Goal: Task Accomplishment & Management: Manage account settings

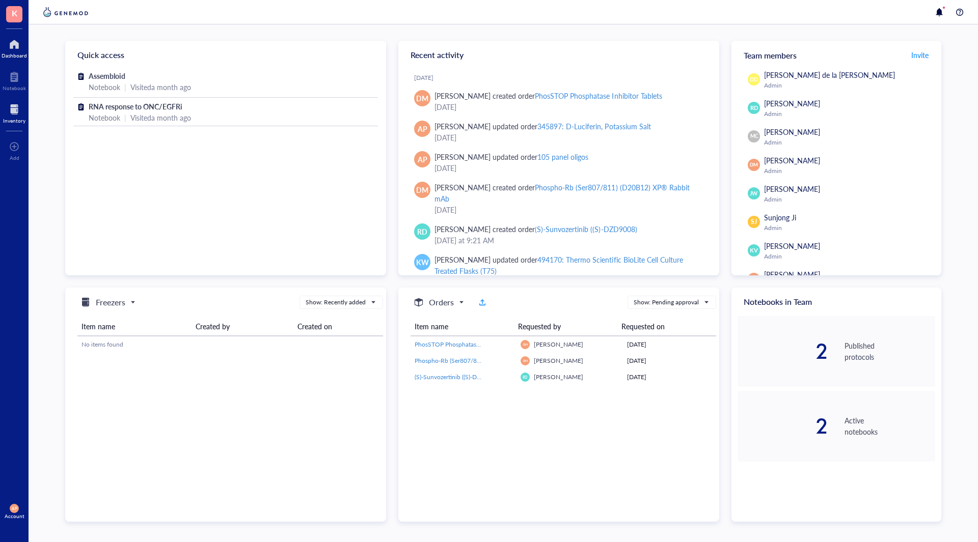
click at [21, 114] on div at bounding box center [14, 109] width 22 height 16
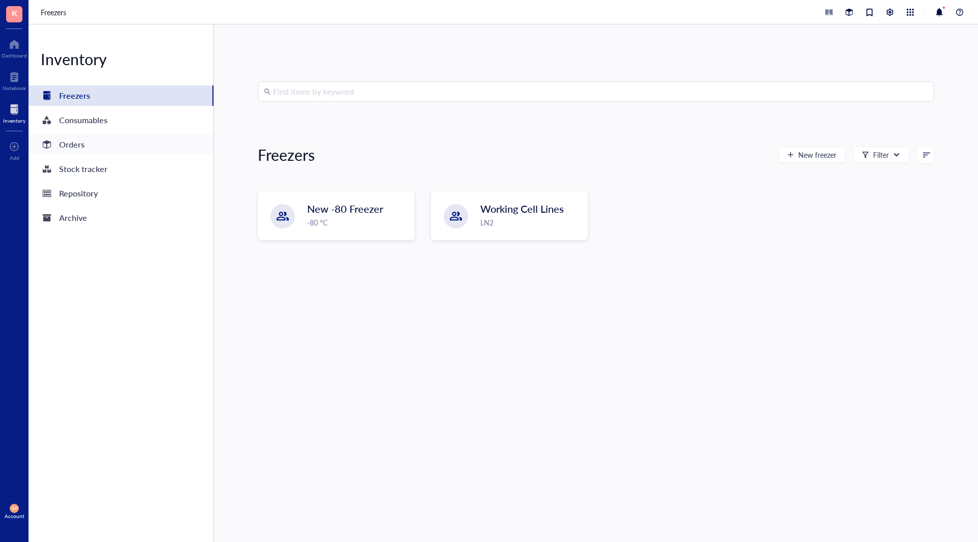
click at [99, 141] on div "Orders" at bounding box center [121, 144] width 185 height 20
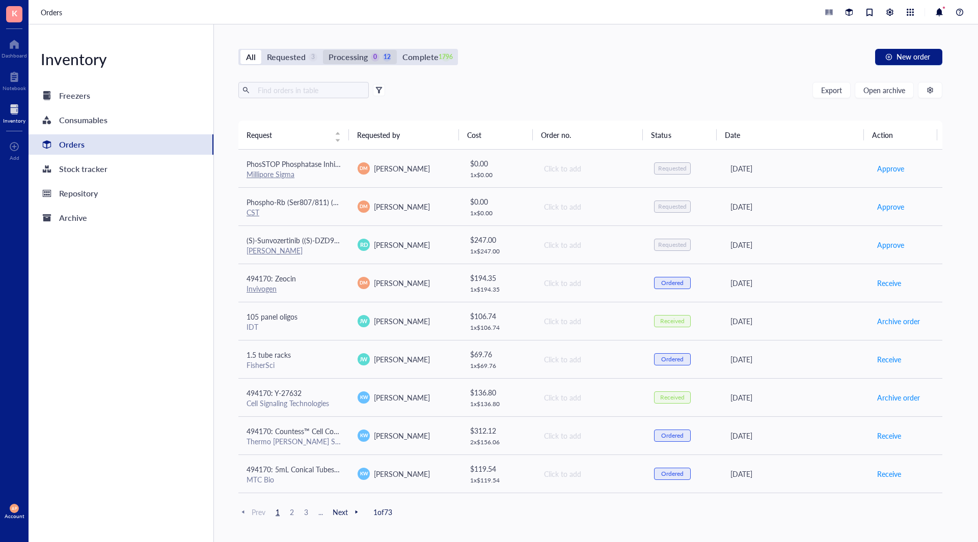
click at [352, 60] on div "Processing" at bounding box center [347, 57] width 39 height 14
click at [323, 50] on input "Processing 0 12" at bounding box center [323, 50] width 0 height 0
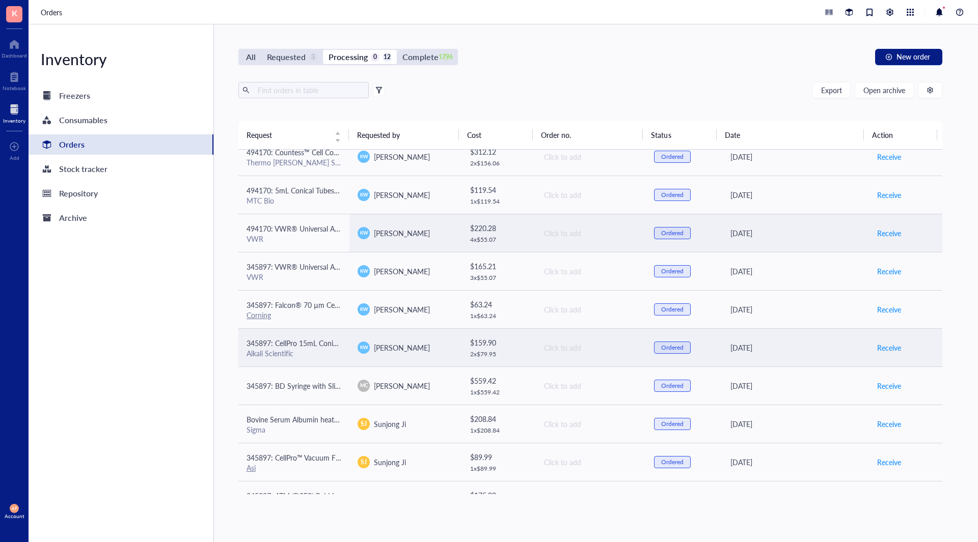
scroll to position [114, 0]
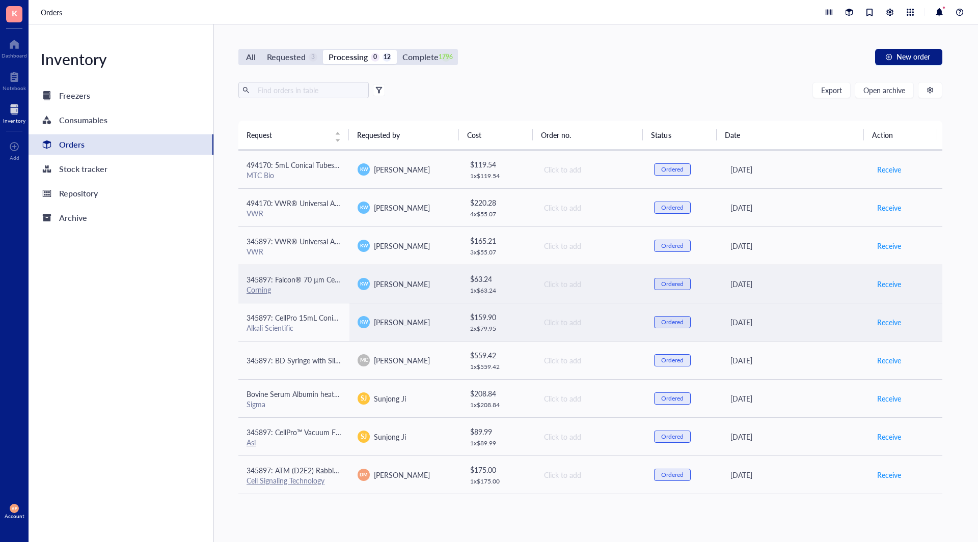
click at [321, 281] on span "345897: Falcon® 70 µm Cell Strainer, White, Sterile, Individually Packaged, 50/…" at bounding box center [377, 279] width 263 height 10
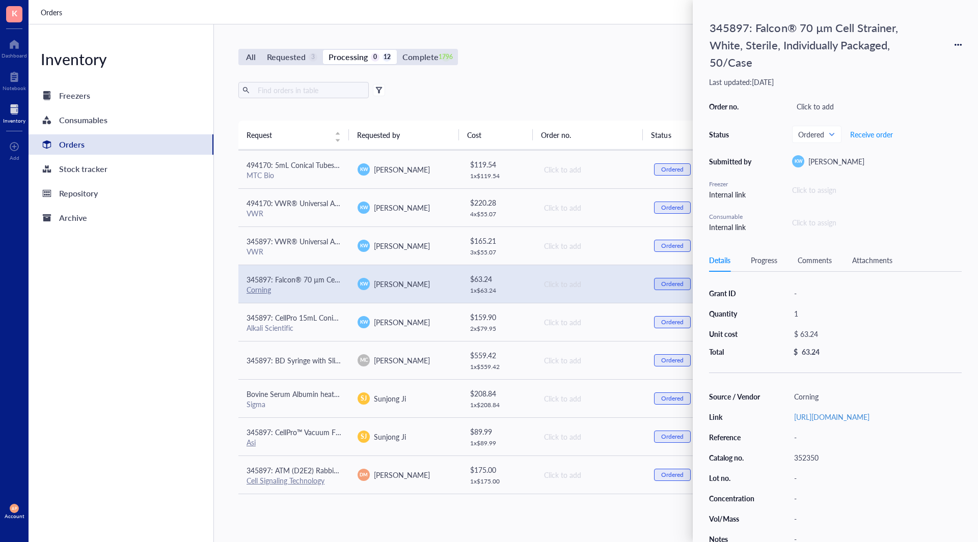
click at [178, 307] on div "Inventory Freezers Consumables Orders Stock tracker Repository Archive" at bounding box center [121, 283] width 185 height 518
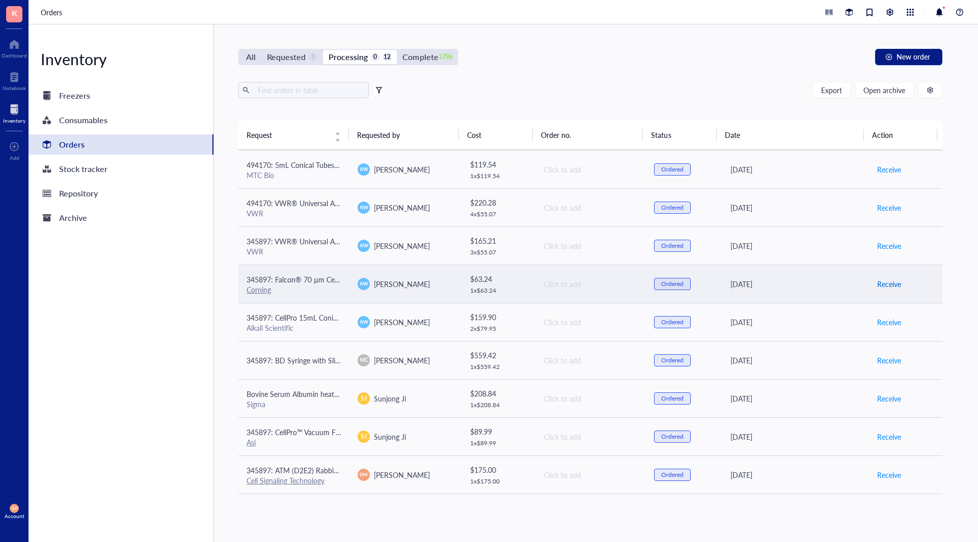
click at [889, 284] on span "Receive" at bounding box center [889, 284] width 24 height 11
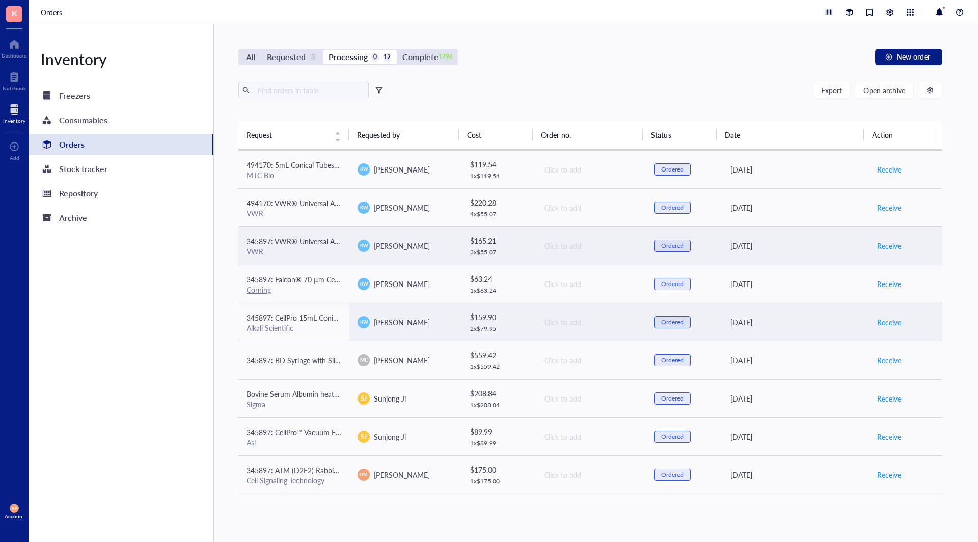
scroll to position [75, 0]
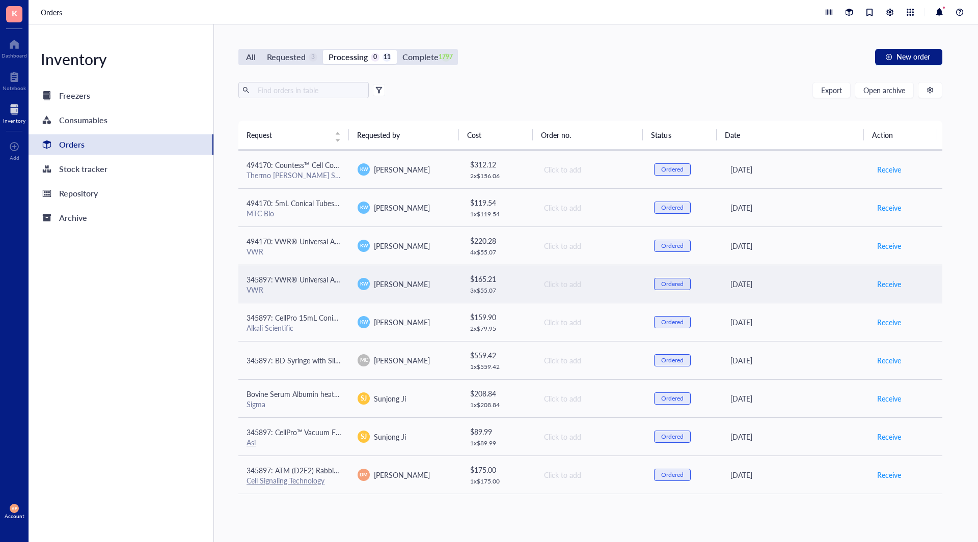
click at [332, 276] on span "345897: VWR® Universal Aerosol Filter Pipet Tips, Racked, Sterile, 100 - 1000 µl" at bounding box center [373, 279] width 254 height 10
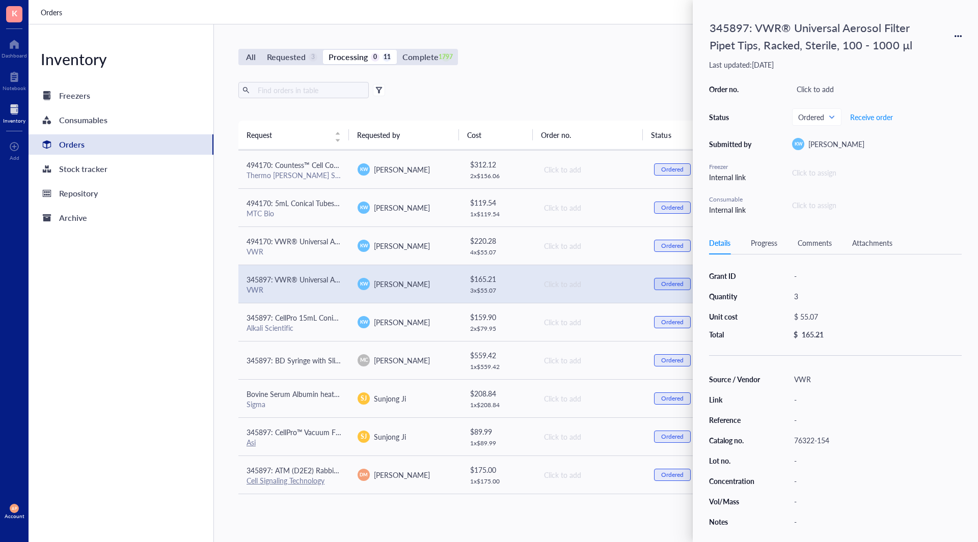
click at [177, 296] on div "Inventory Freezers Consumables Orders Stock tracker Repository Archive" at bounding box center [121, 283] width 185 height 518
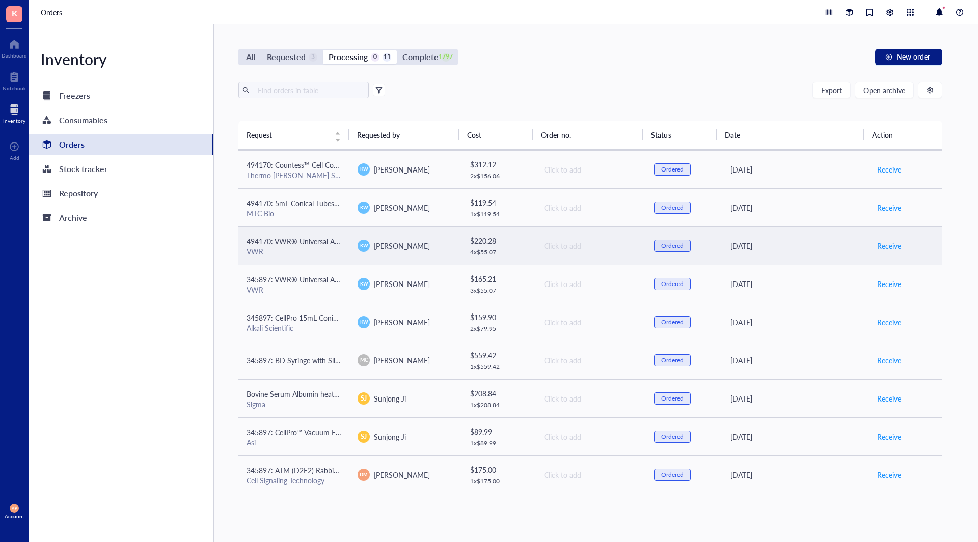
click at [354, 245] on td "[PERSON_NAME]" at bounding box center [404, 246] width 111 height 38
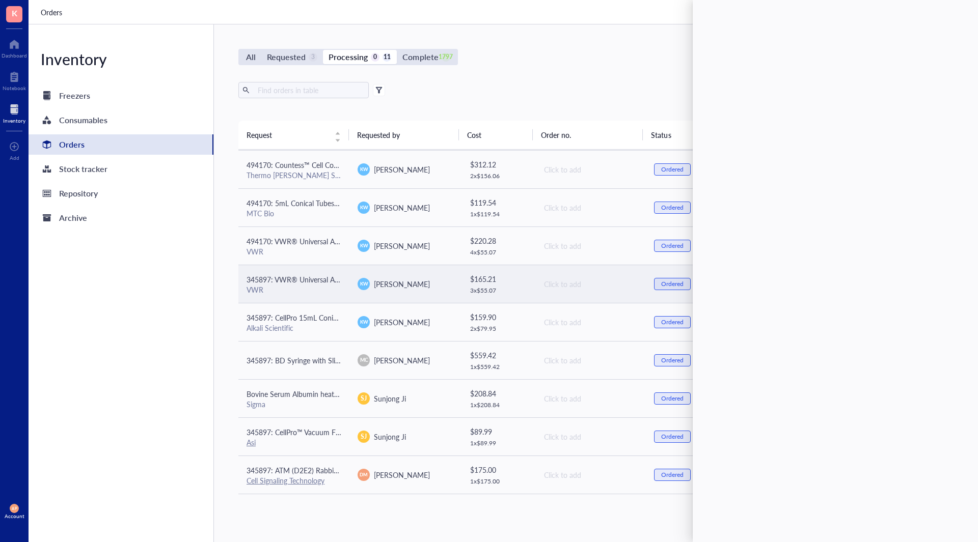
drag, startPoint x: 153, startPoint y: 309, endPoint x: 259, endPoint y: 296, distance: 106.7
click at [153, 309] on div "Inventory Freezers Consumables Orders Stock tracker Repository Archive" at bounding box center [121, 283] width 185 height 518
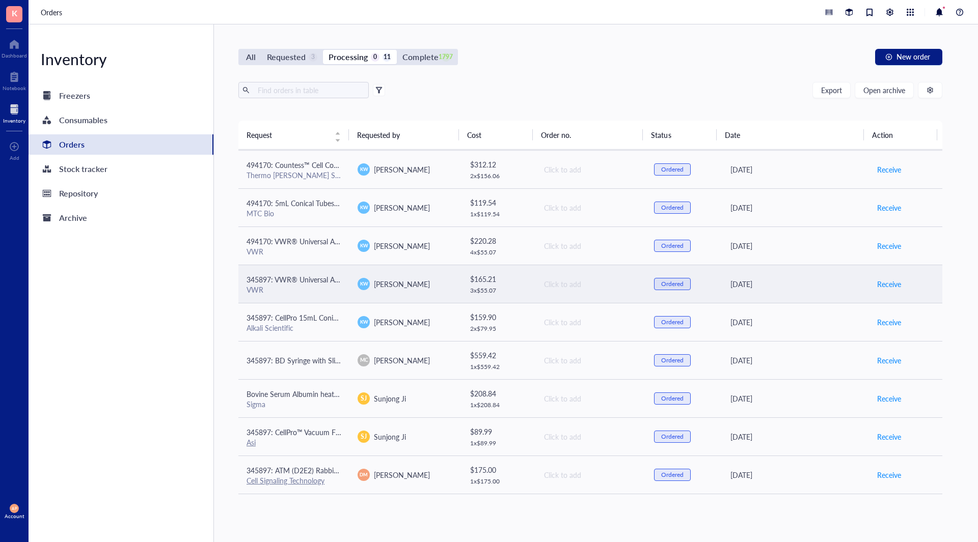
click at [317, 293] on div "VWR" at bounding box center [293, 289] width 95 height 9
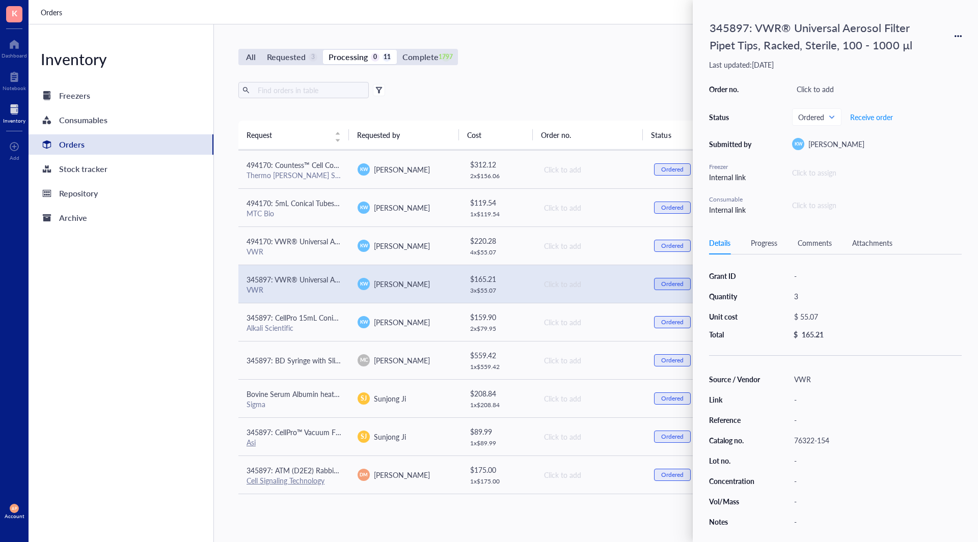
click at [182, 304] on div "Inventory Freezers Consumables Orders Stock tracker Repository Archive" at bounding box center [121, 283] width 185 height 518
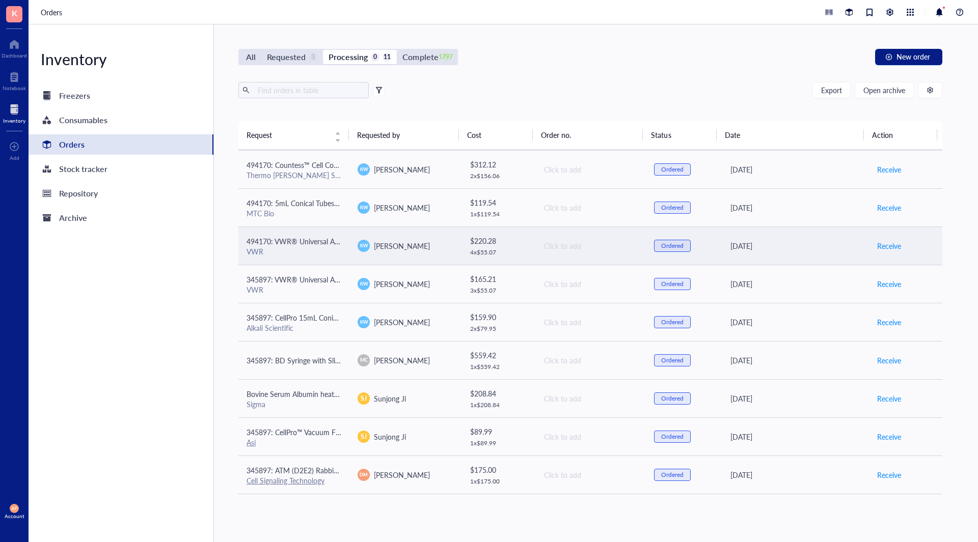
click at [288, 239] on span "494170: VWR® Universal Aerosol Filter Pipet Tips, Racked, Sterile, 100 - 1000 µl" at bounding box center [373, 241] width 254 height 10
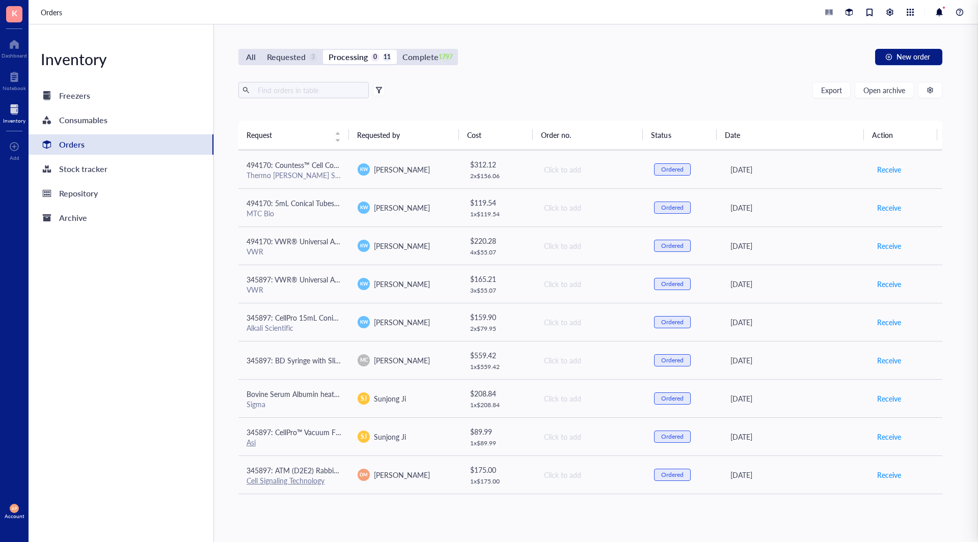
click at [202, 285] on div "Inventory Freezers Consumables Orders Stock tracker Repository Archive" at bounding box center [121, 283] width 185 height 518
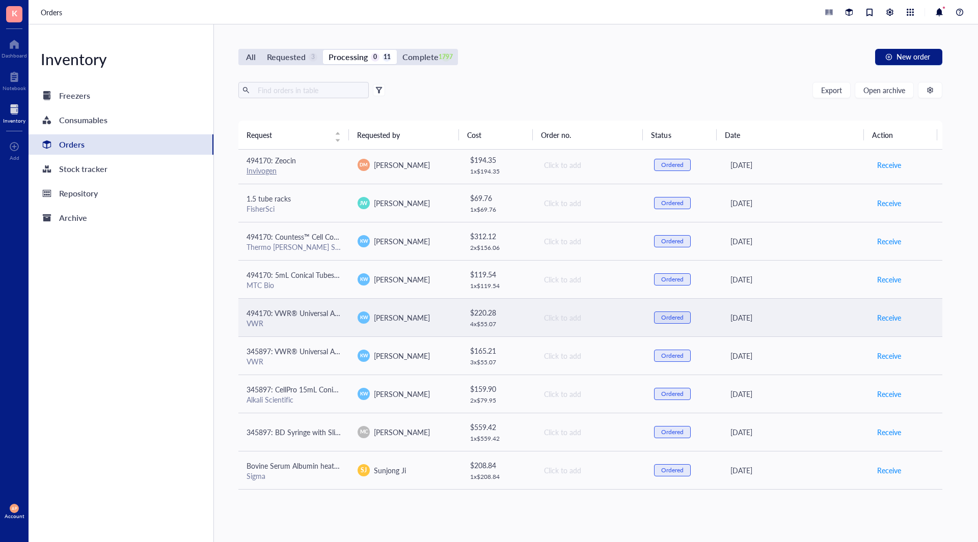
scroll to position [0, 0]
